Goal: Task Accomplishment & Management: Manage account settings

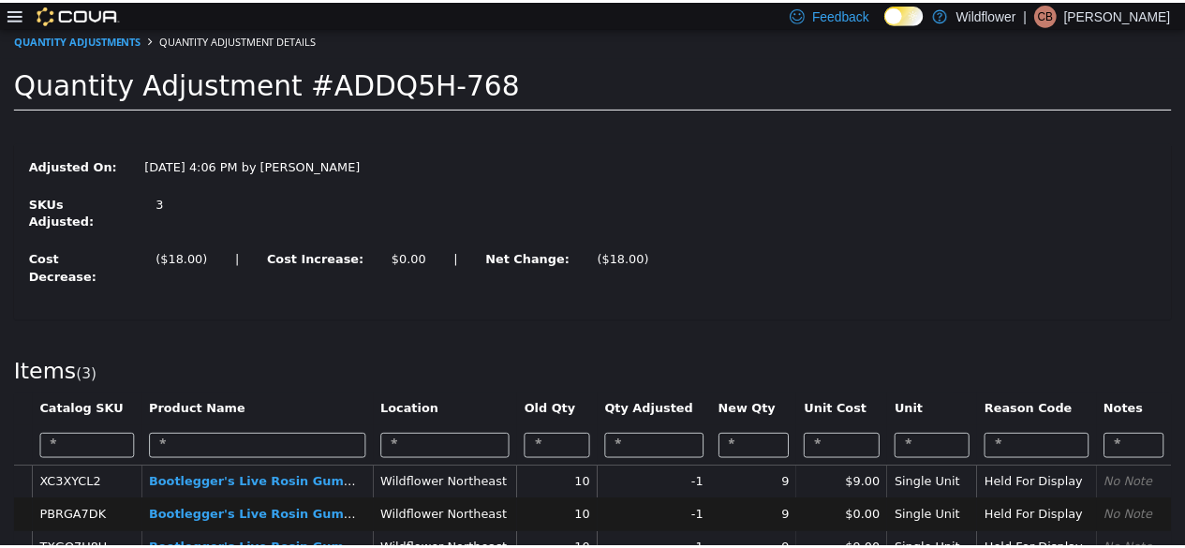
scroll to position [9, 0]
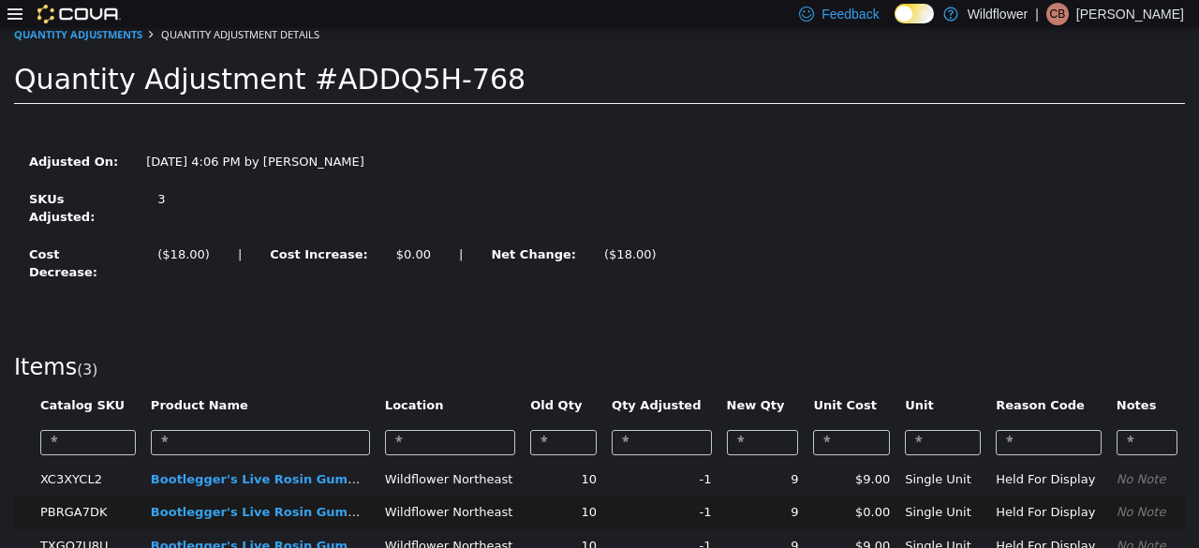
click at [22, 5] on div at bounding box center [63, 14] width 113 height 19
click at [17, 7] on icon at bounding box center [14, 14] width 15 height 15
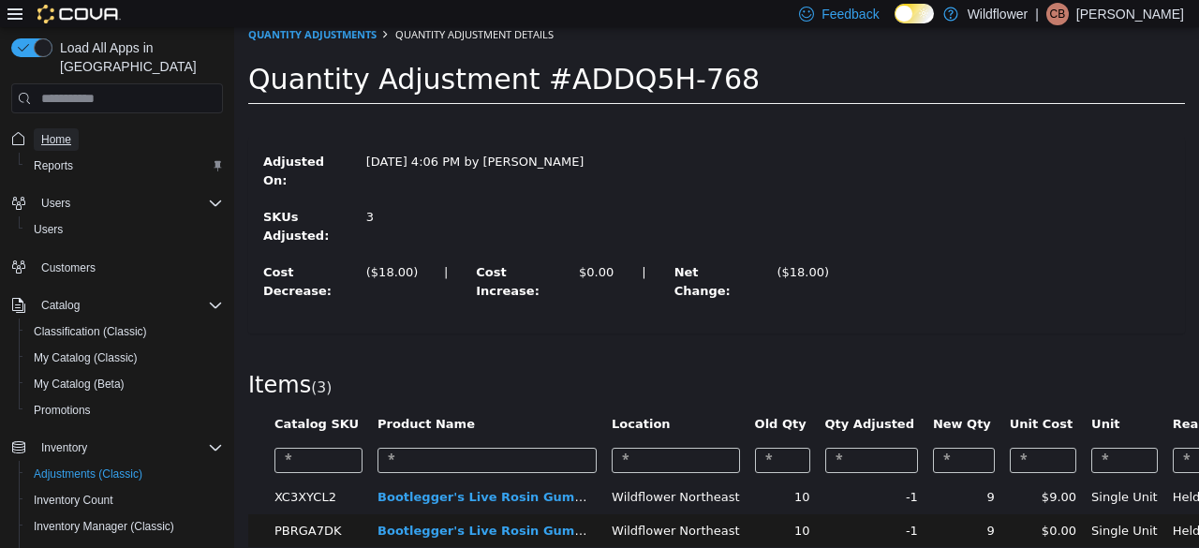
click at [57, 132] on span "Home" at bounding box center [56, 139] width 30 height 15
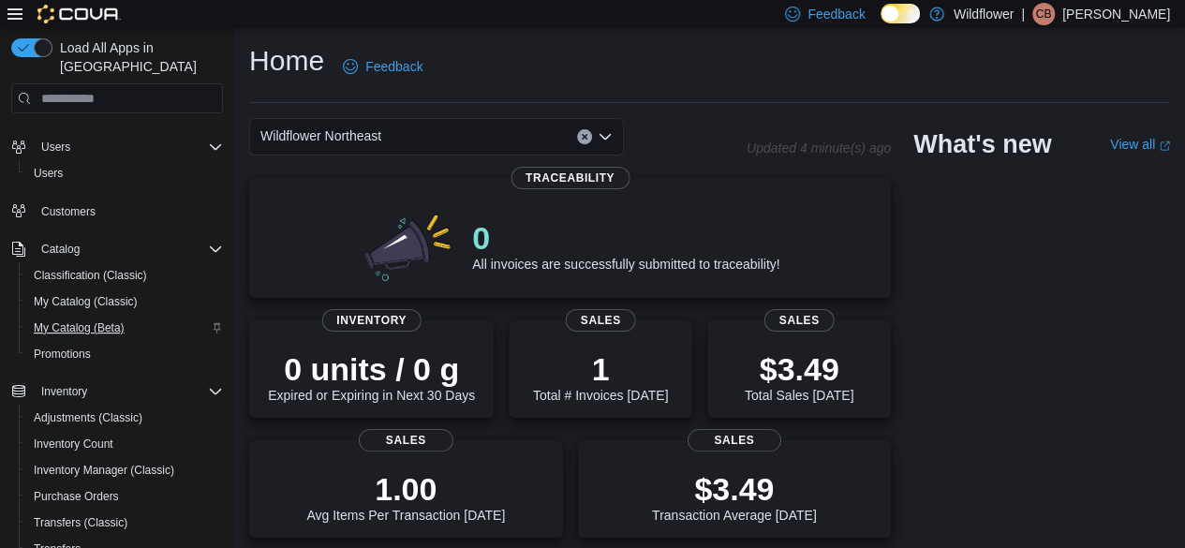
scroll to position [51, 0]
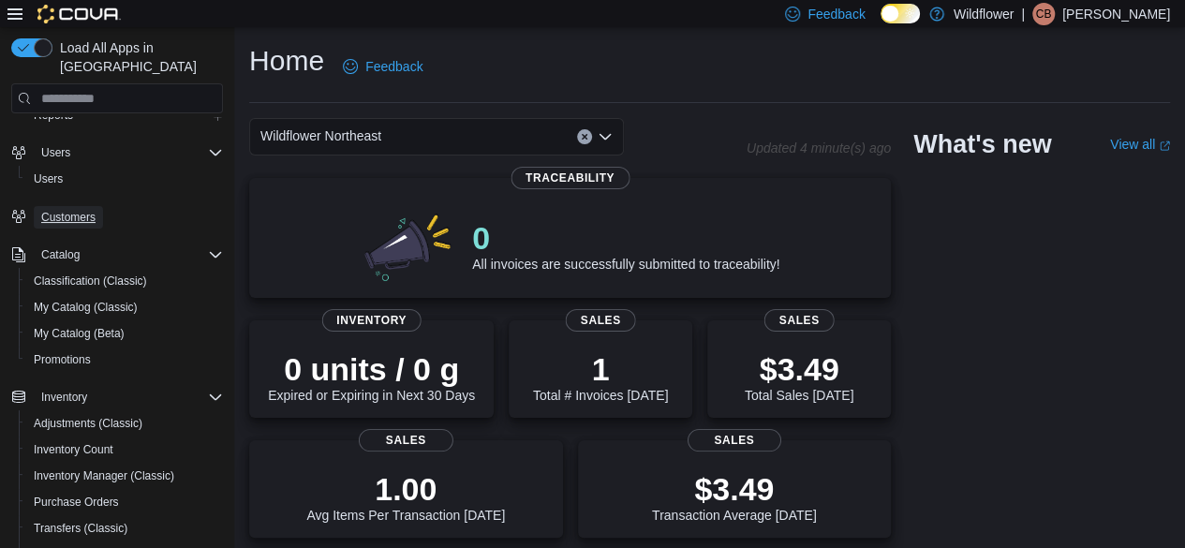
click at [73, 210] on span "Customers" at bounding box center [68, 217] width 54 height 15
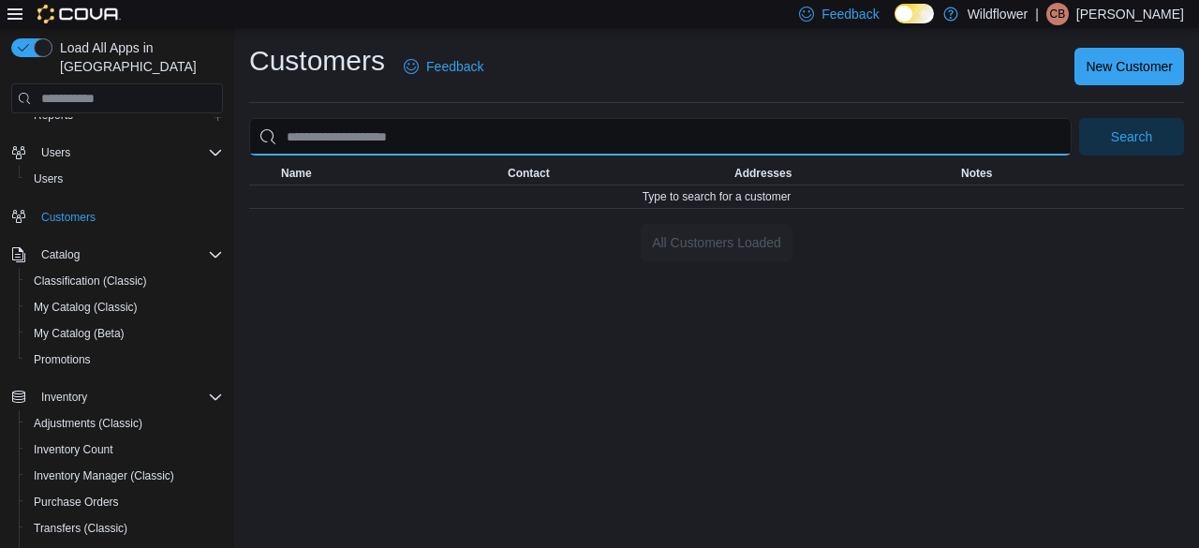
click at [385, 135] on input "search" at bounding box center [660, 136] width 823 height 37
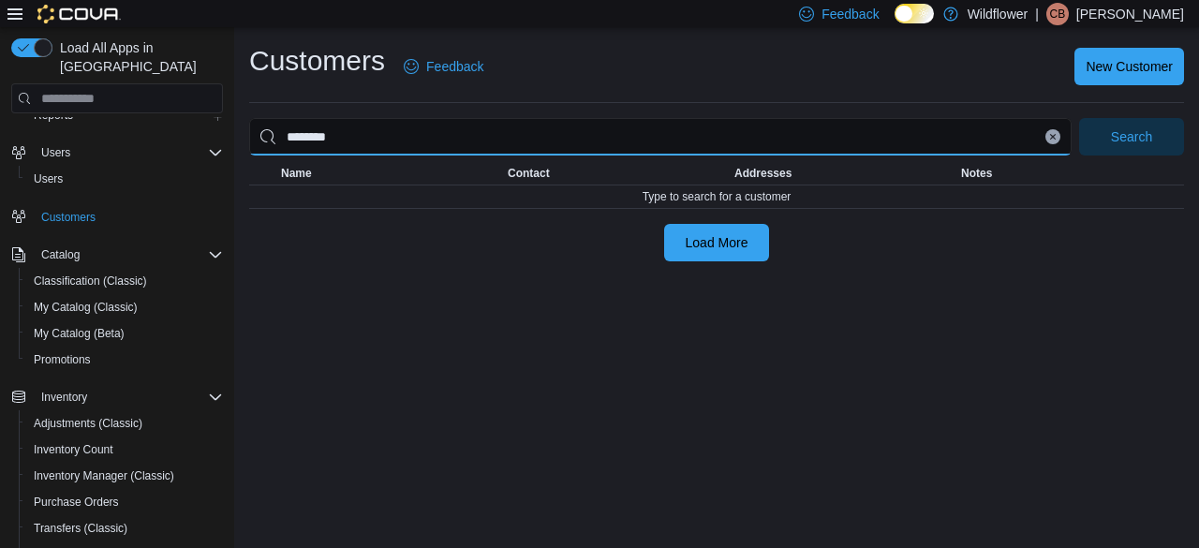
type input "********"
click at [1079, 118] on button "Search" at bounding box center [1131, 136] width 105 height 37
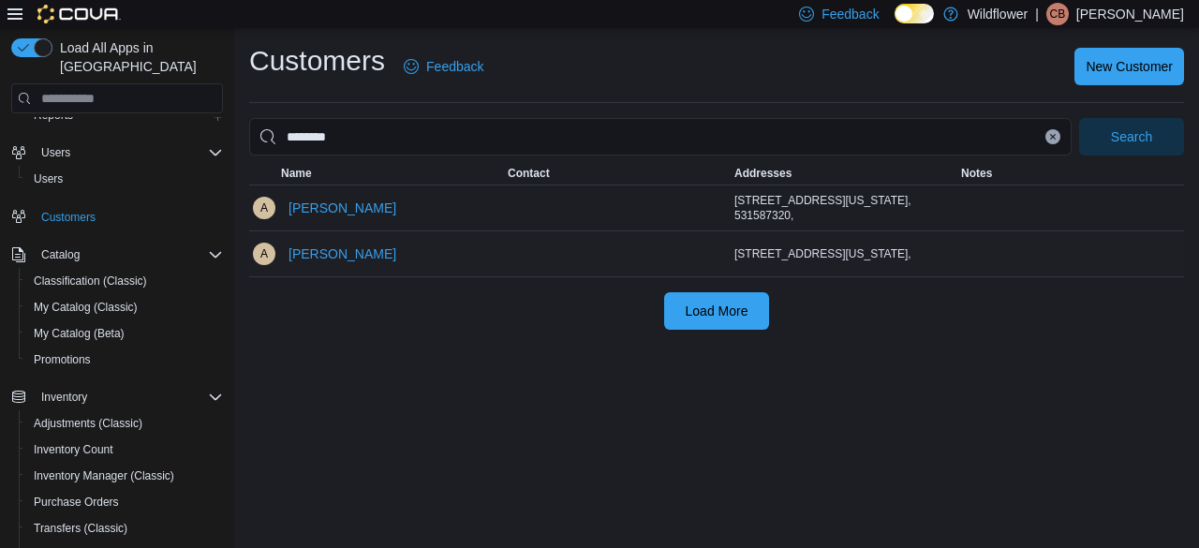
click at [450, 252] on div "[PERSON_NAME]" at bounding box center [390, 253] width 227 height 45
click at [348, 250] on span "[PERSON_NAME]" at bounding box center [343, 253] width 108 height 37
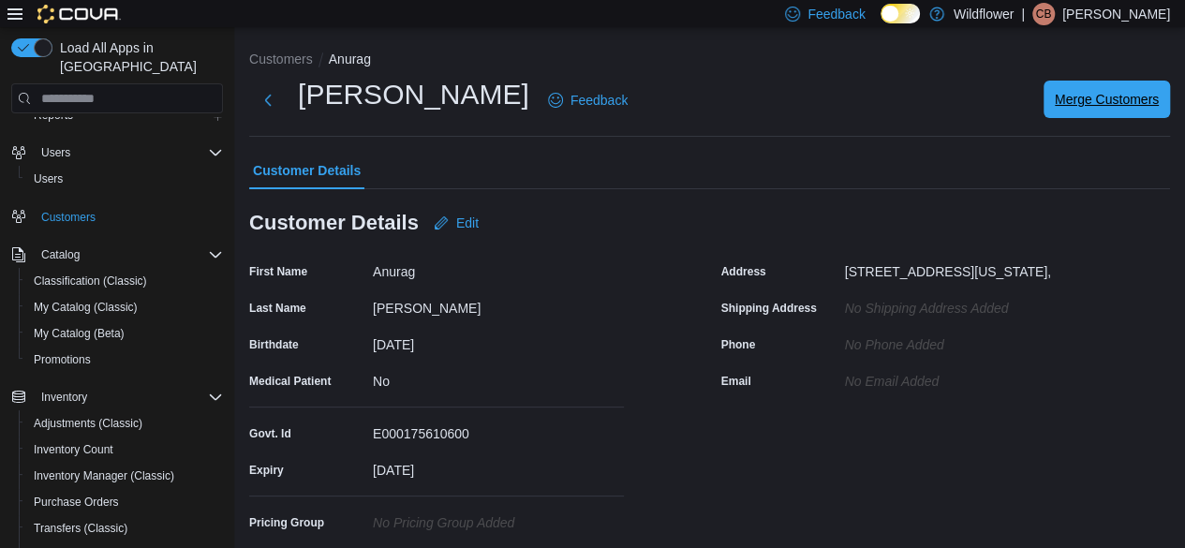
click at [1116, 104] on span "Merge Customers" at bounding box center [1107, 99] width 104 height 19
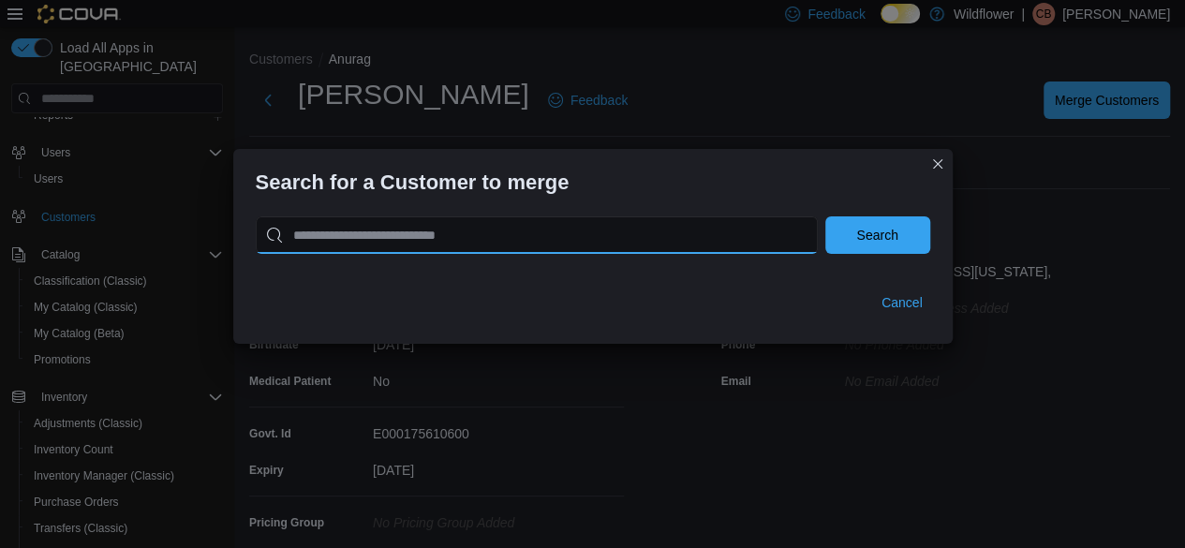
click at [564, 237] on input "search" at bounding box center [537, 234] width 562 height 37
type input "********"
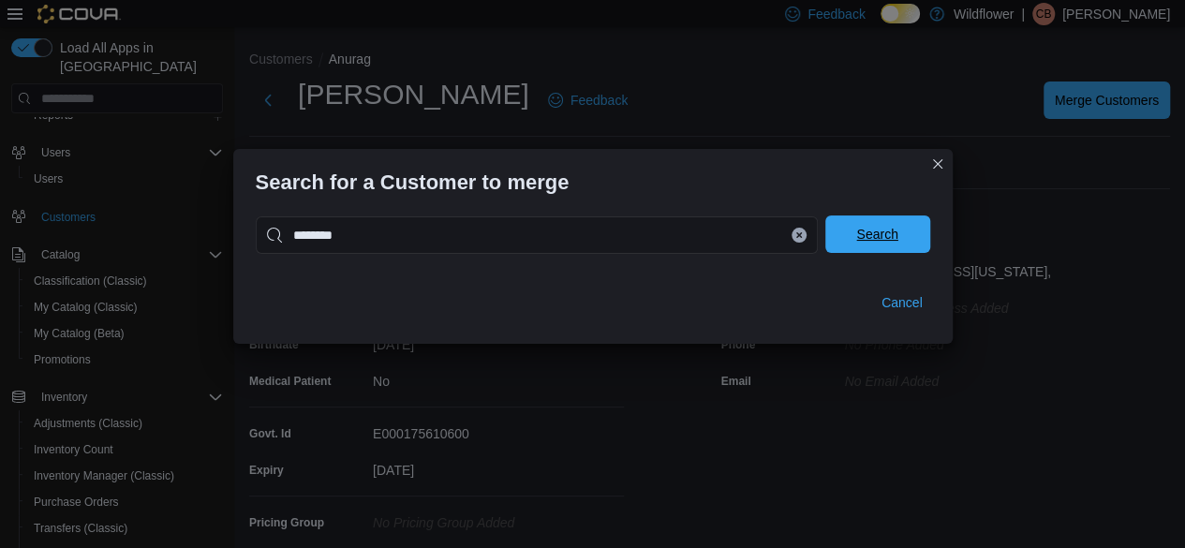
click at [903, 243] on span "Search" at bounding box center [878, 234] width 82 height 37
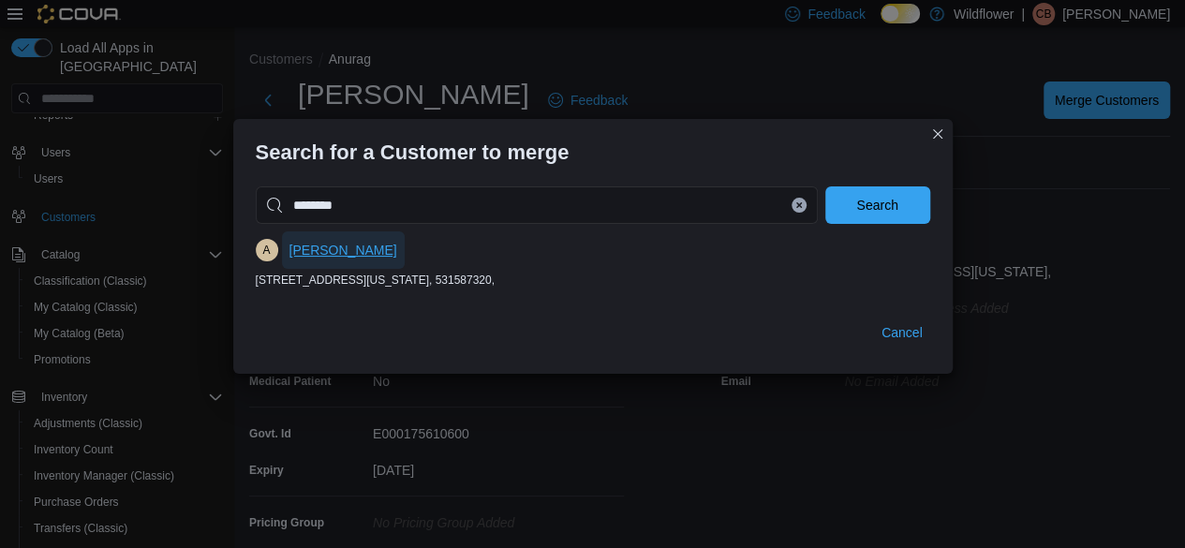
click at [311, 245] on span "[PERSON_NAME]" at bounding box center [344, 250] width 108 height 19
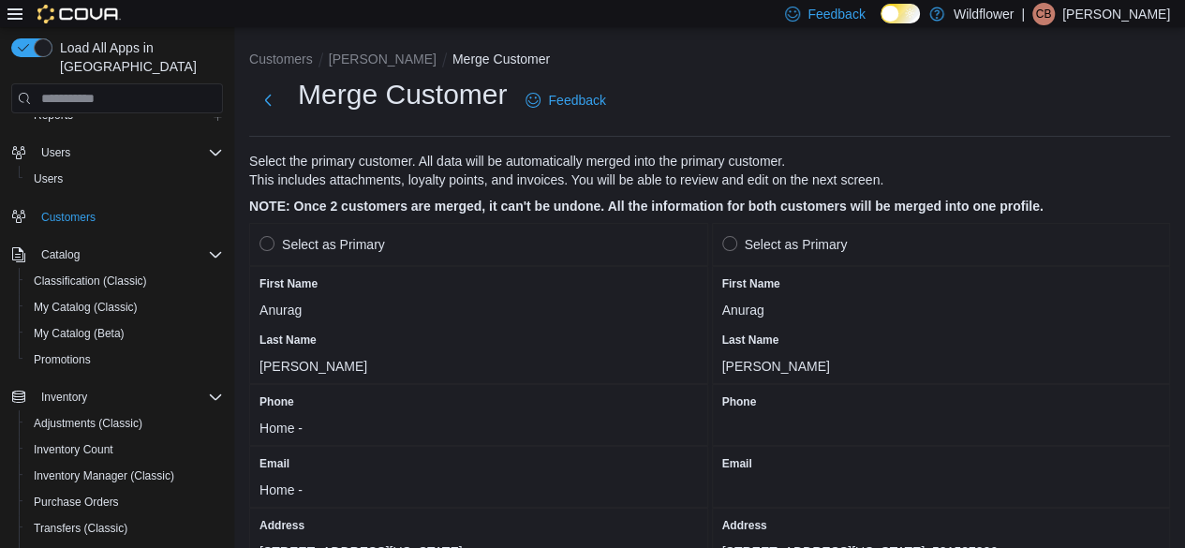
click at [272, 241] on label "Select as Primary" at bounding box center [323, 244] width 126 height 22
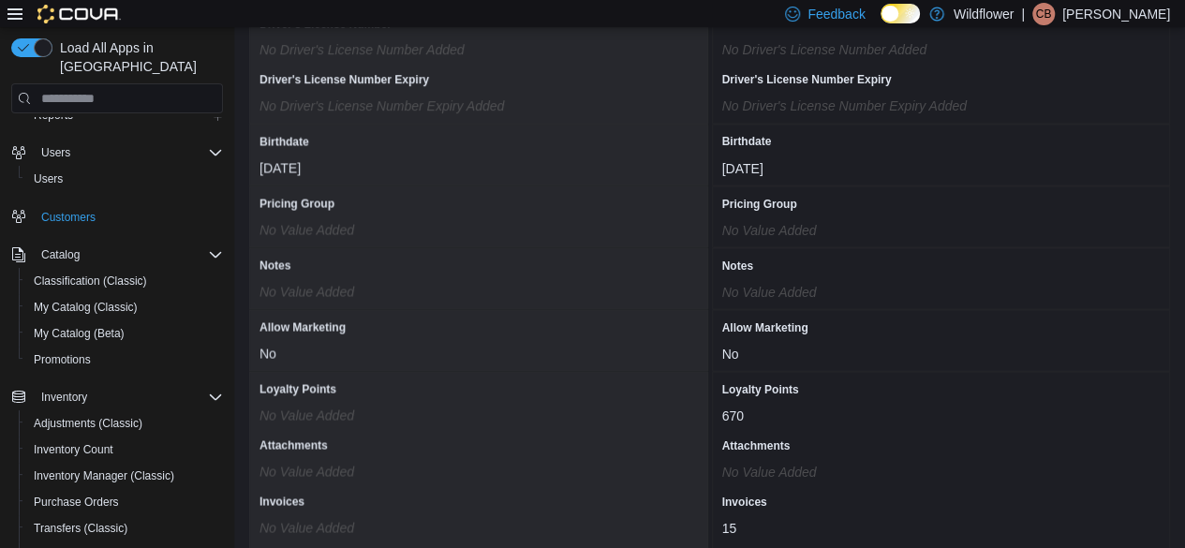
scroll to position [1743, 0]
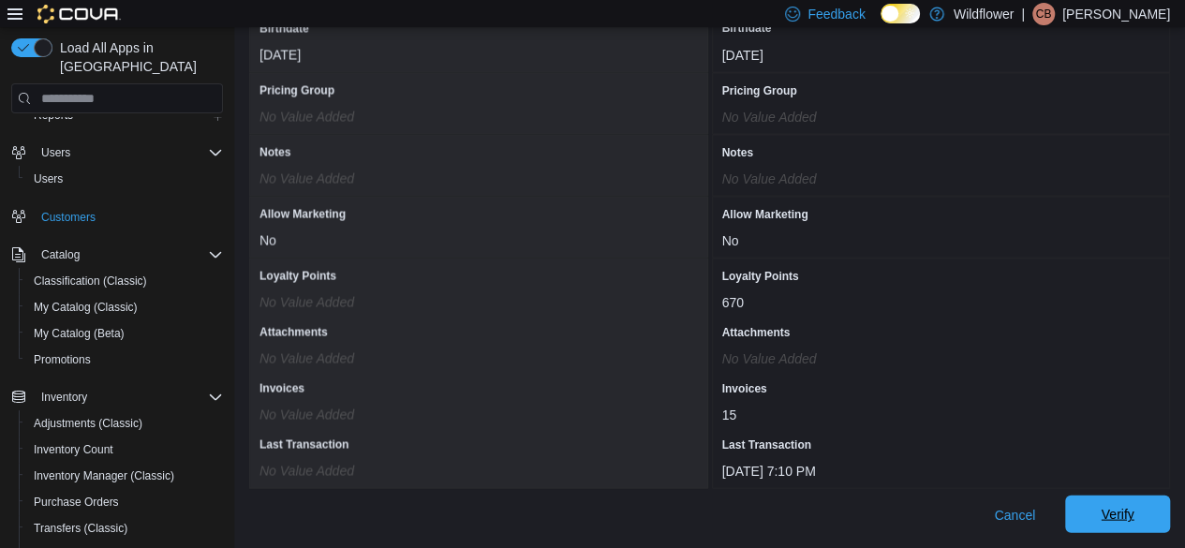
click at [1103, 511] on span "Verify" at bounding box center [1118, 513] width 82 height 37
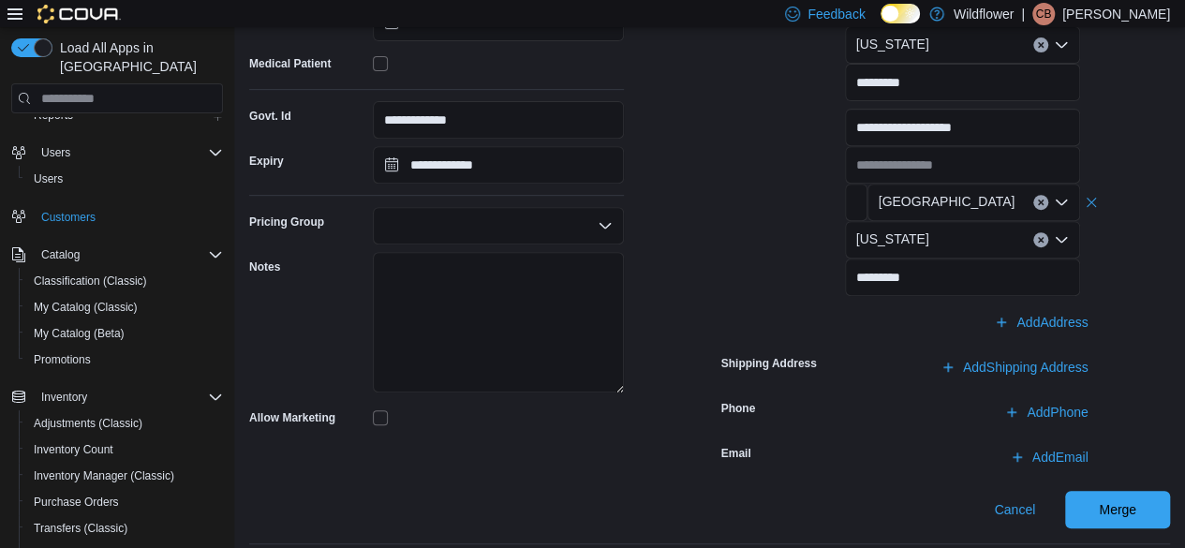
scroll to position [362, 0]
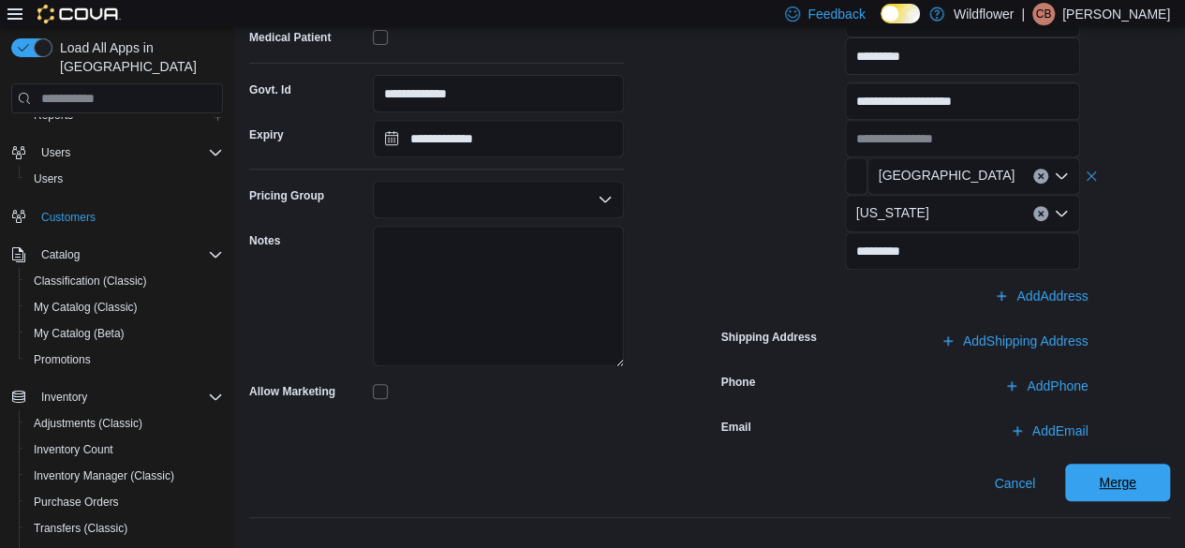
click at [1137, 478] on span "Merge" at bounding box center [1117, 482] width 37 height 19
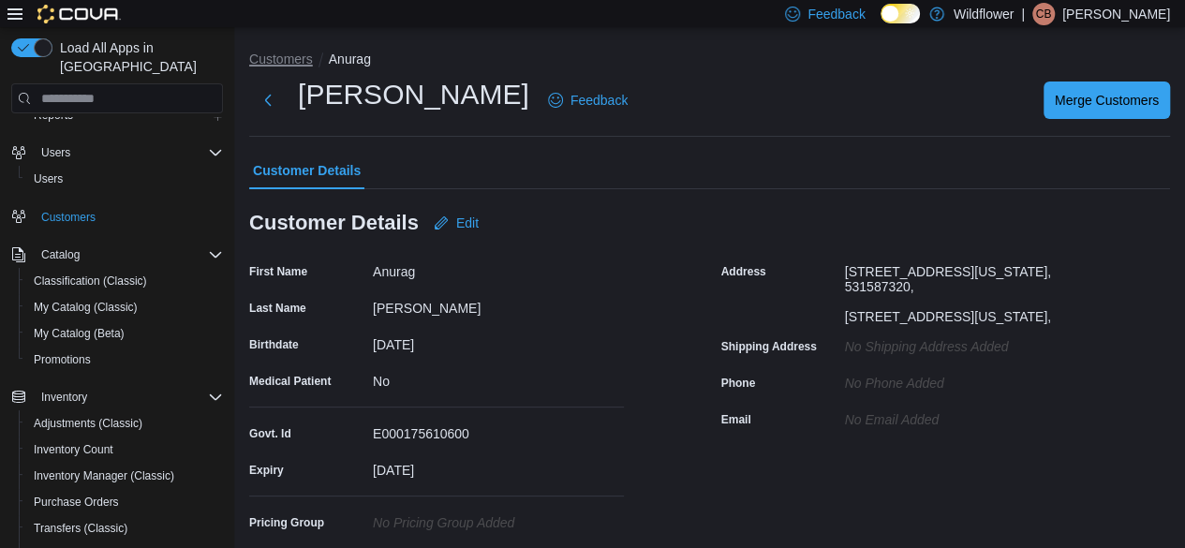
click at [276, 61] on button "Customers" at bounding box center [281, 59] width 64 height 15
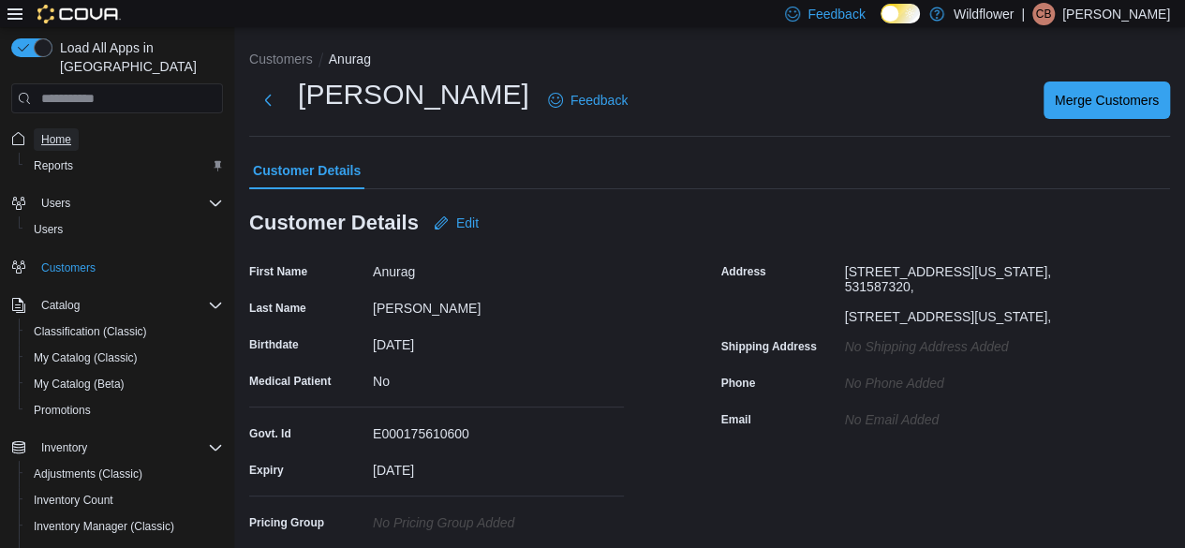
click at [51, 132] on span "Home" at bounding box center [56, 139] width 30 height 15
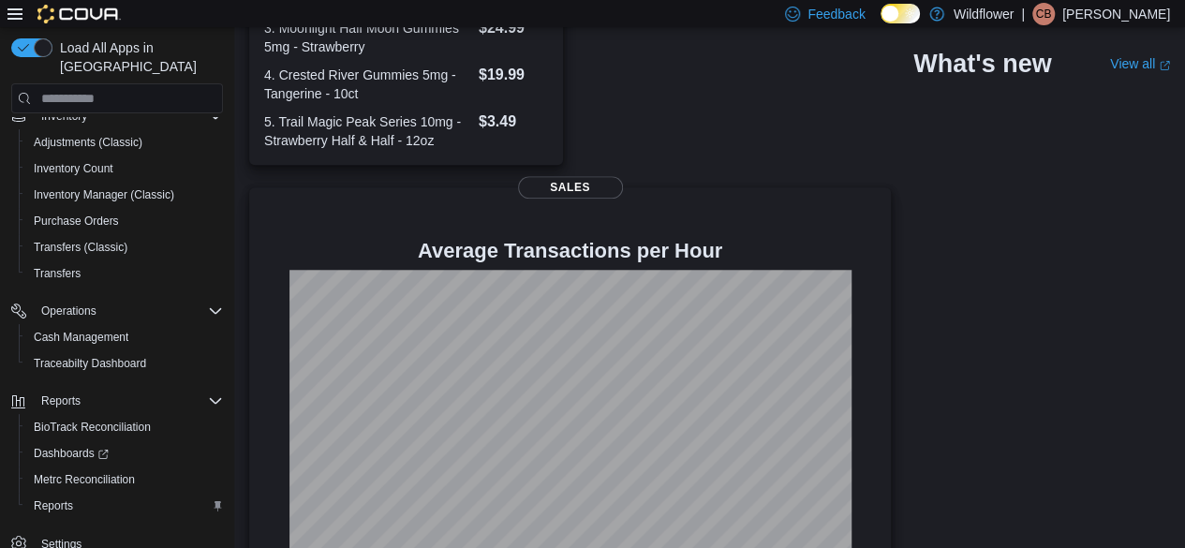
scroll to position [354, 0]
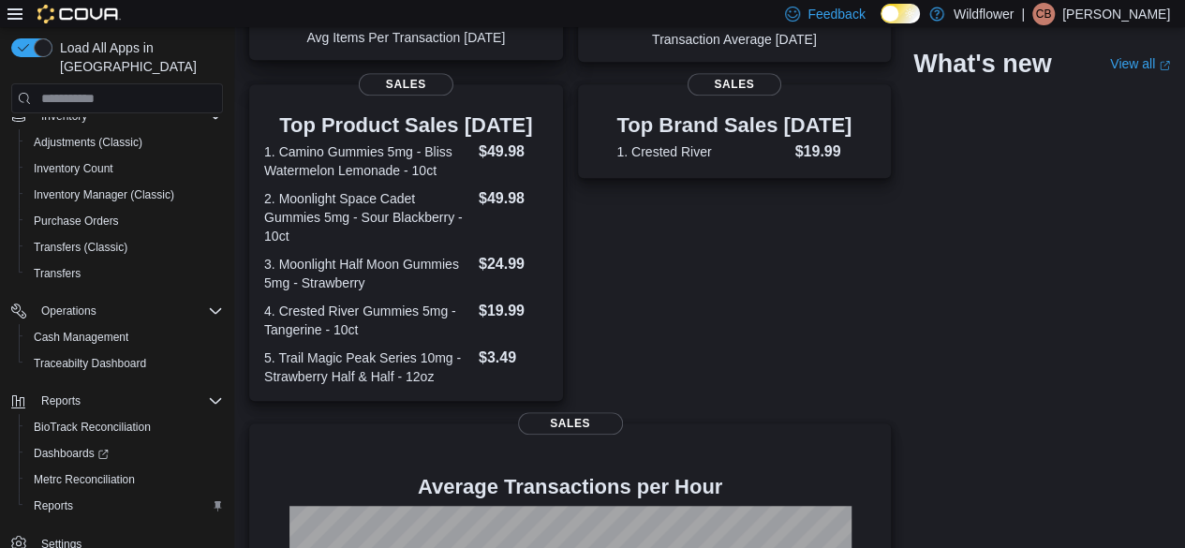
scroll to position [448, 0]
